Goal: Information Seeking & Learning: Check status

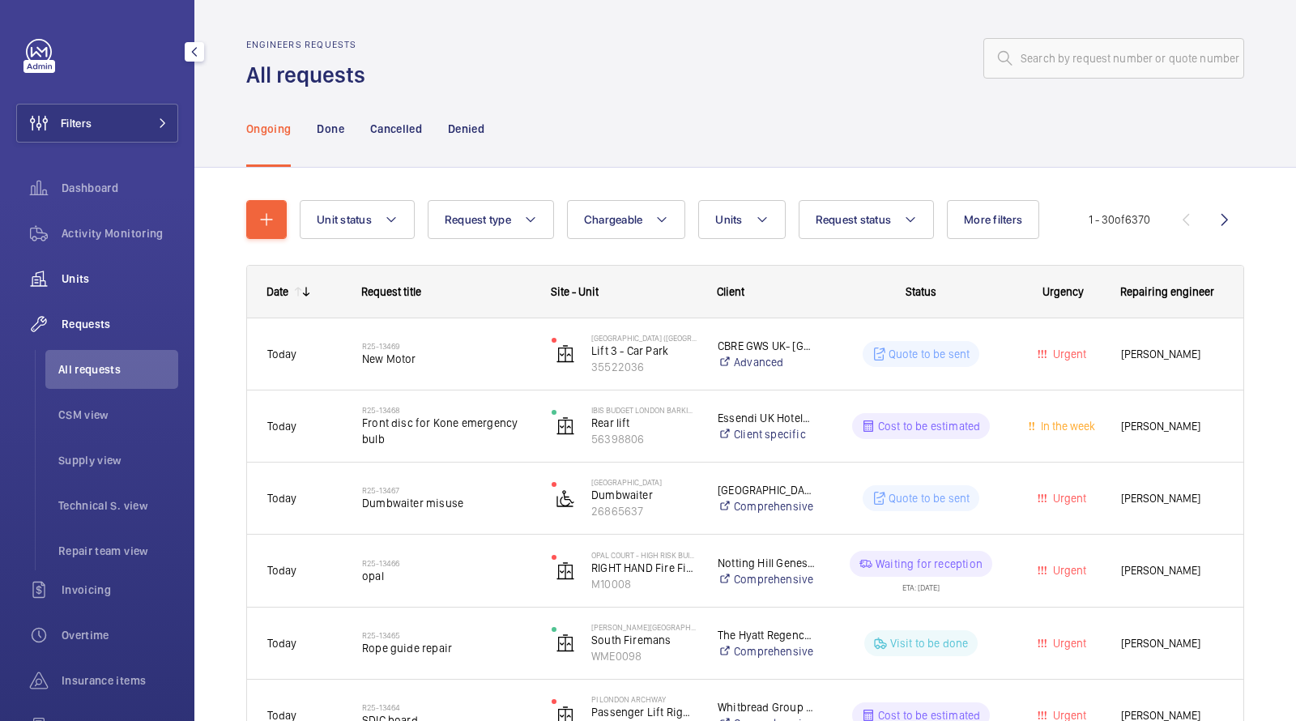
click at [80, 280] on span "Units" at bounding box center [120, 279] width 117 height 16
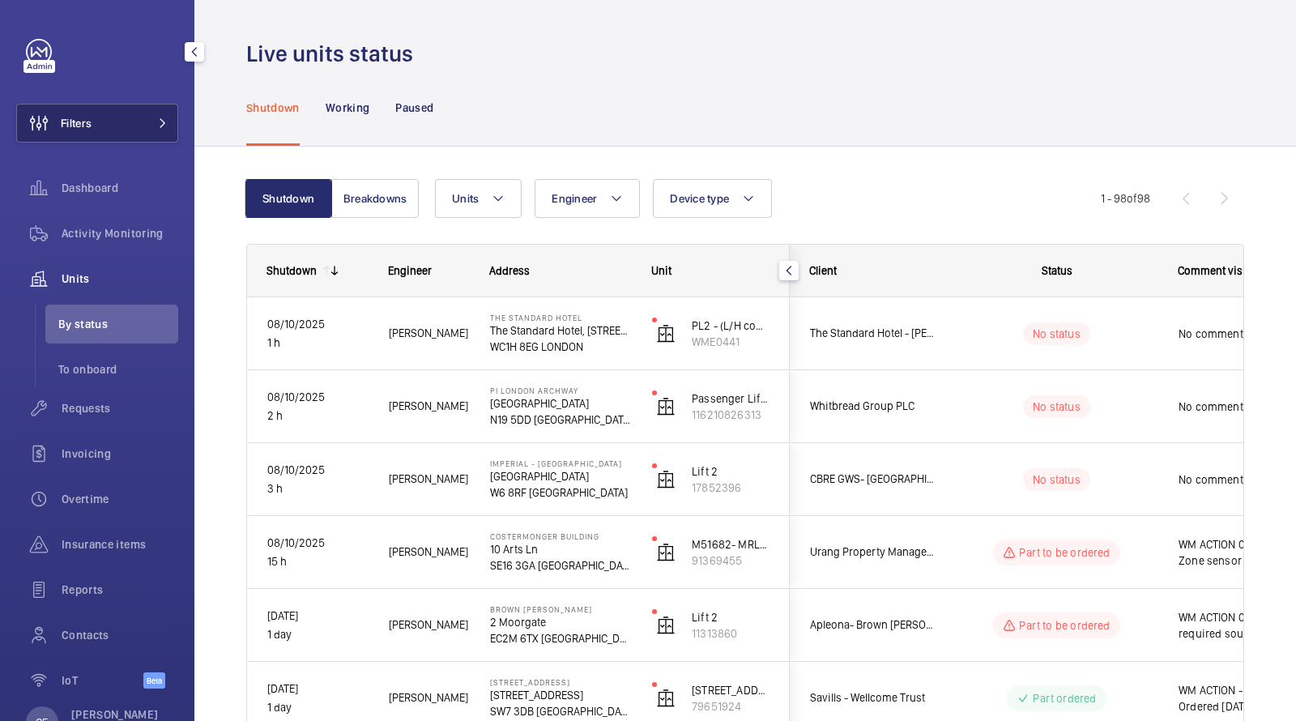
click at [134, 123] on button "Filters" at bounding box center [97, 123] width 162 height 39
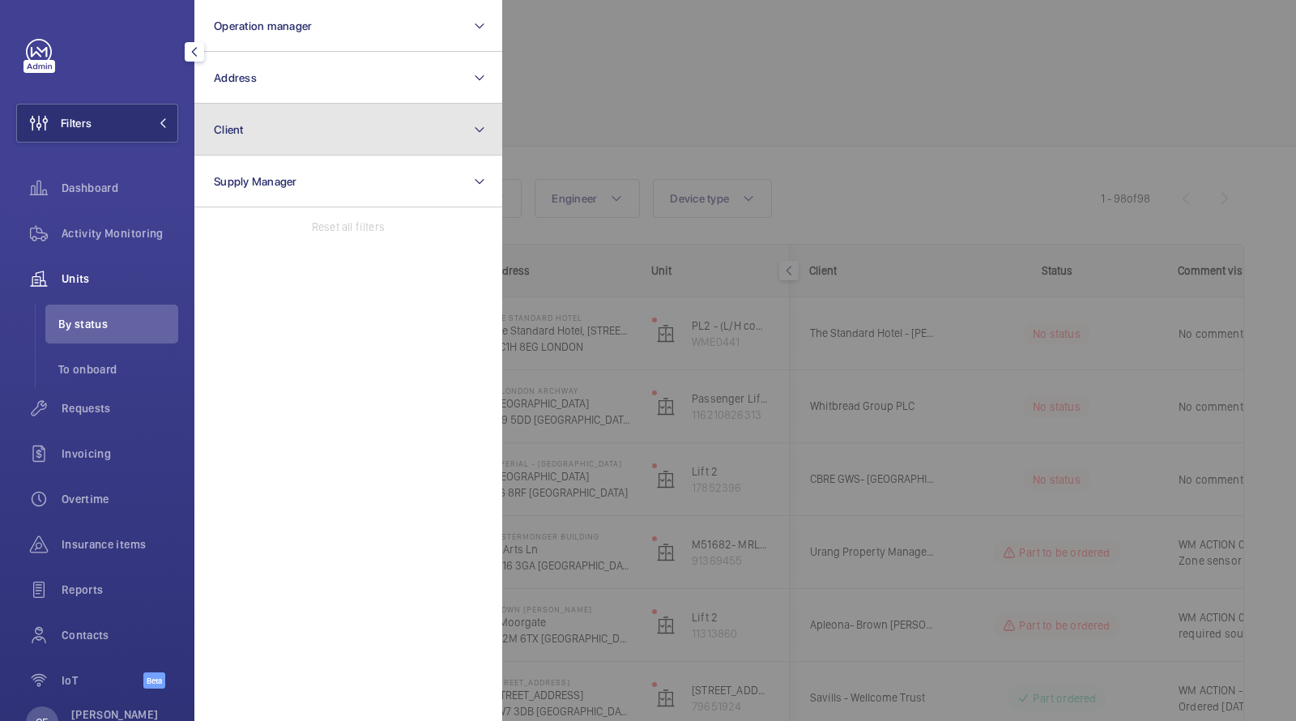
click at [275, 129] on button "Client" at bounding box center [348, 130] width 308 height 52
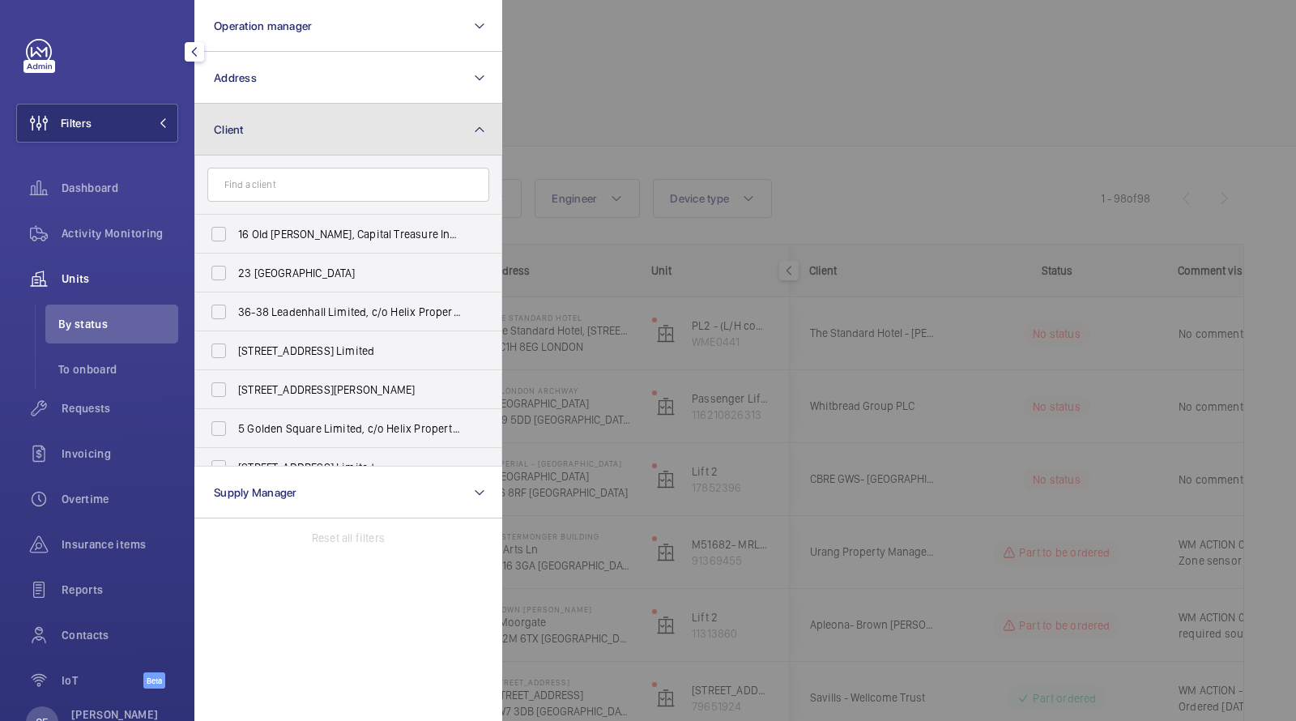
click at [284, 138] on button "Client" at bounding box center [348, 130] width 308 height 52
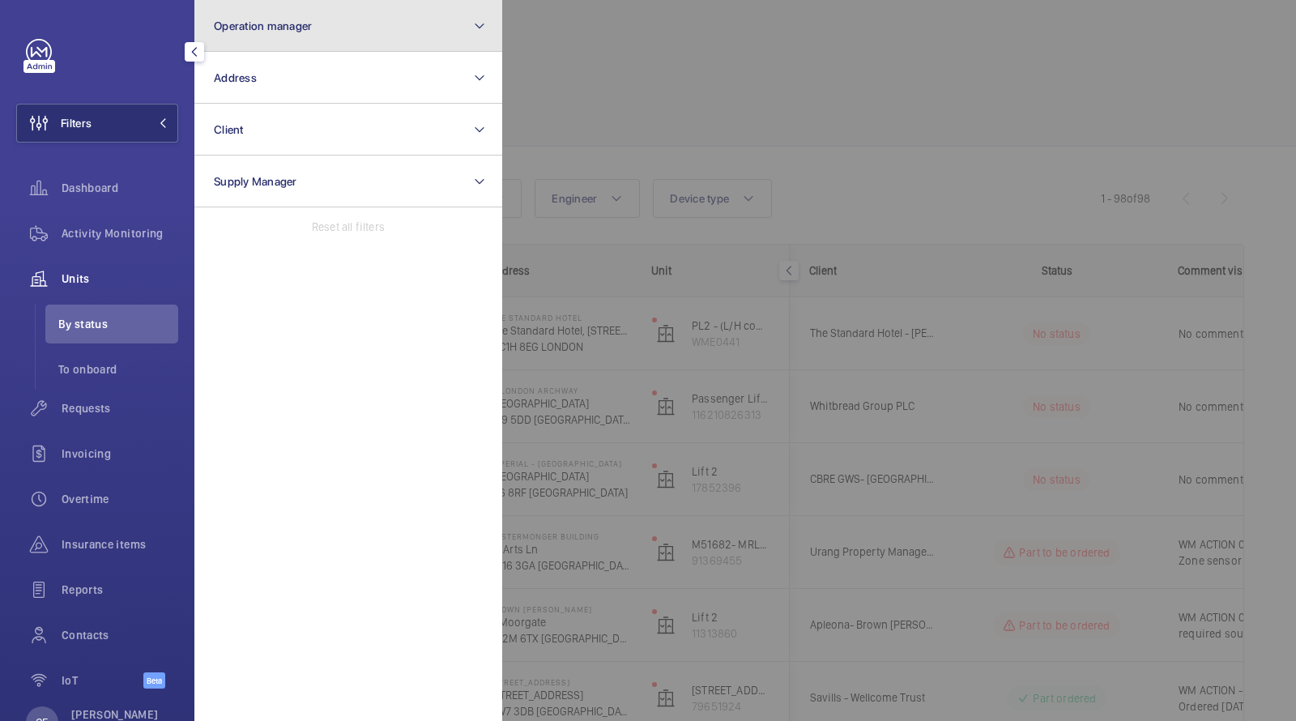
click at [300, 38] on button "Operation manager" at bounding box center [348, 26] width 308 height 52
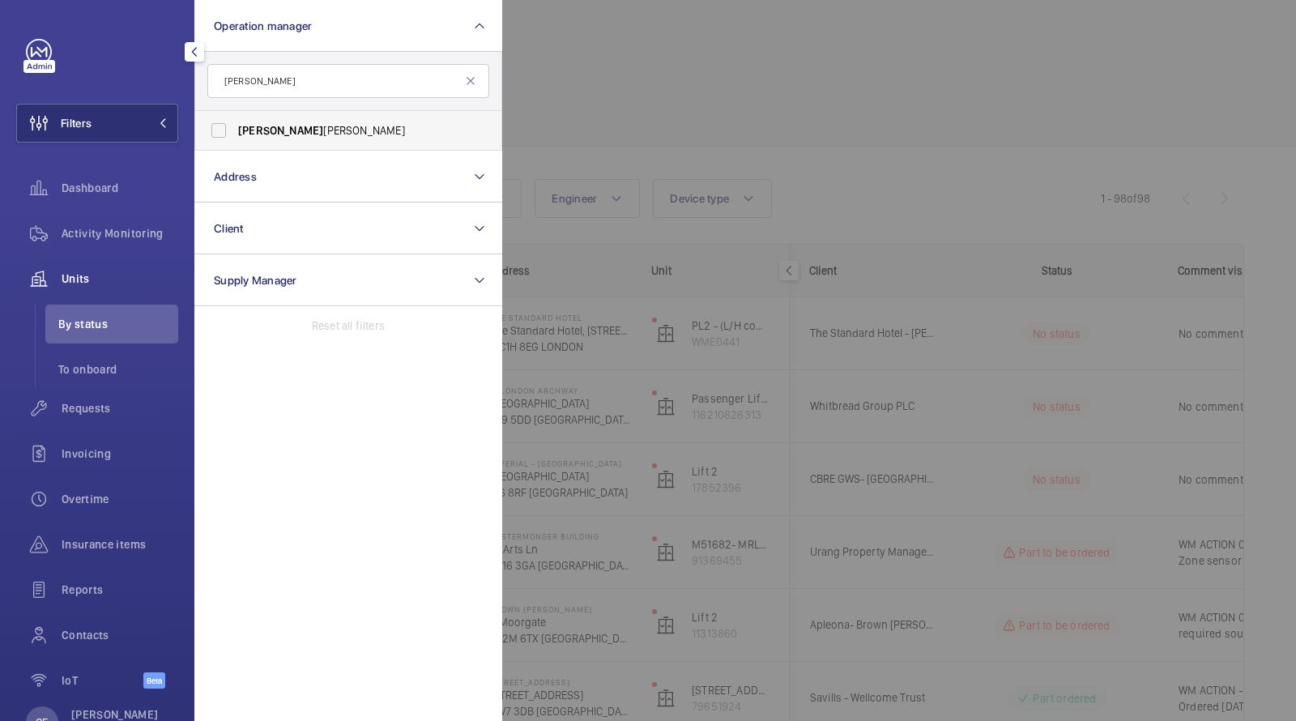
type input "[PERSON_NAME]"
click at [252, 139] on label "[PERSON_NAME]" at bounding box center [336, 130] width 282 height 39
click at [235, 139] on input "[PERSON_NAME]" at bounding box center [218, 130] width 32 height 32
checkbox input "true"
click at [771, 101] on div at bounding box center [1150, 360] width 1296 height 721
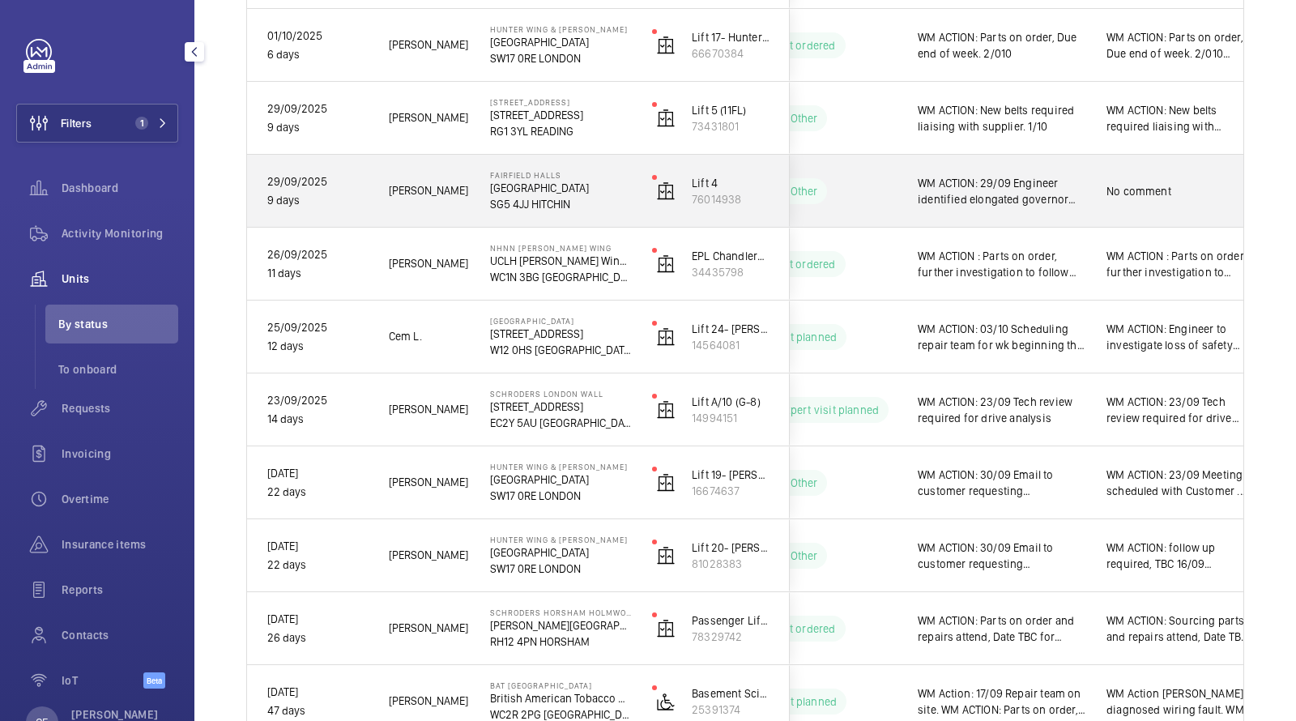
scroll to position [0, 292]
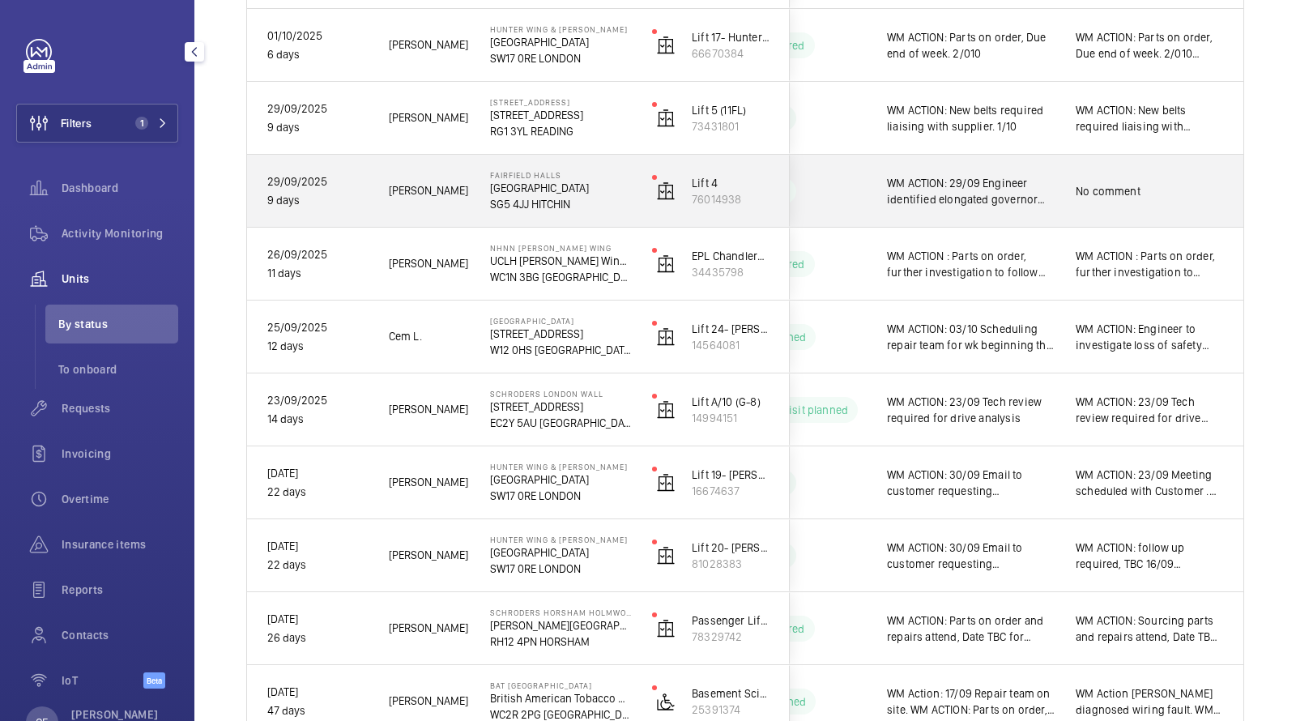
click at [1091, 191] on span "No comment" at bounding box center [1150, 191] width 148 height 16
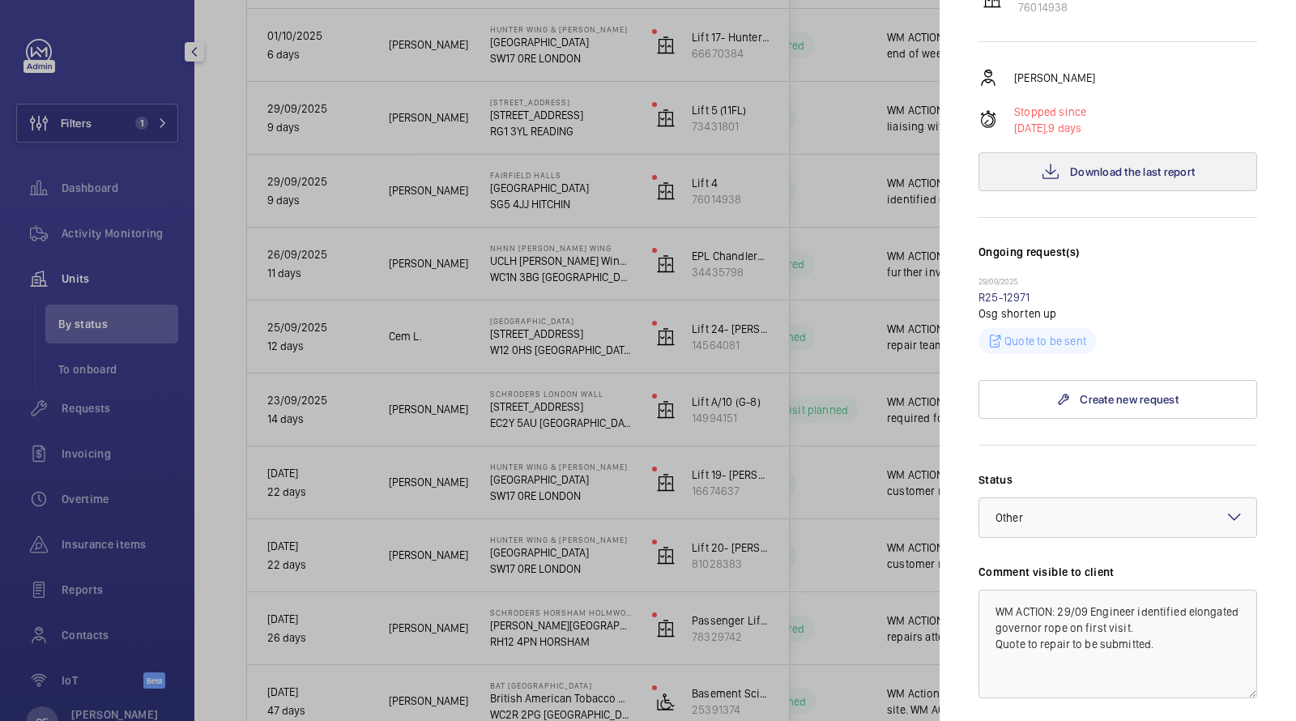
scroll to position [0, 0]
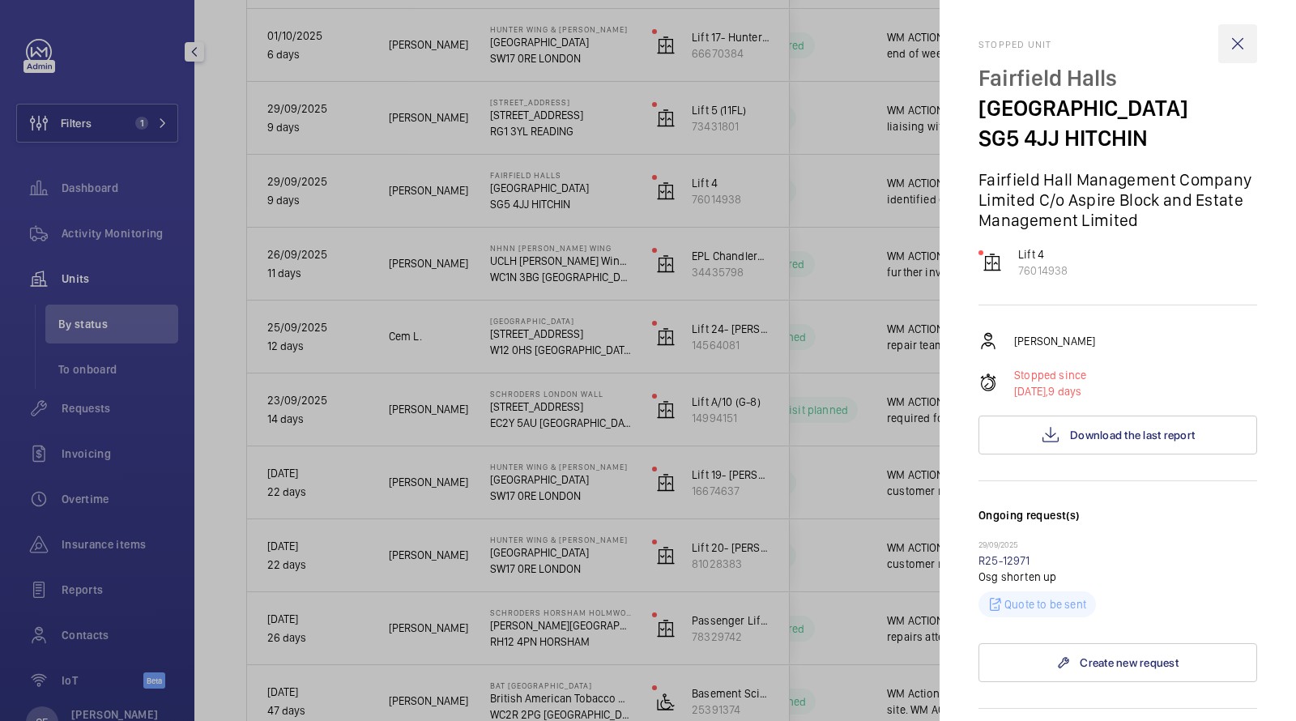
click at [1246, 28] on wm-front-icon-button at bounding box center [1237, 43] width 39 height 39
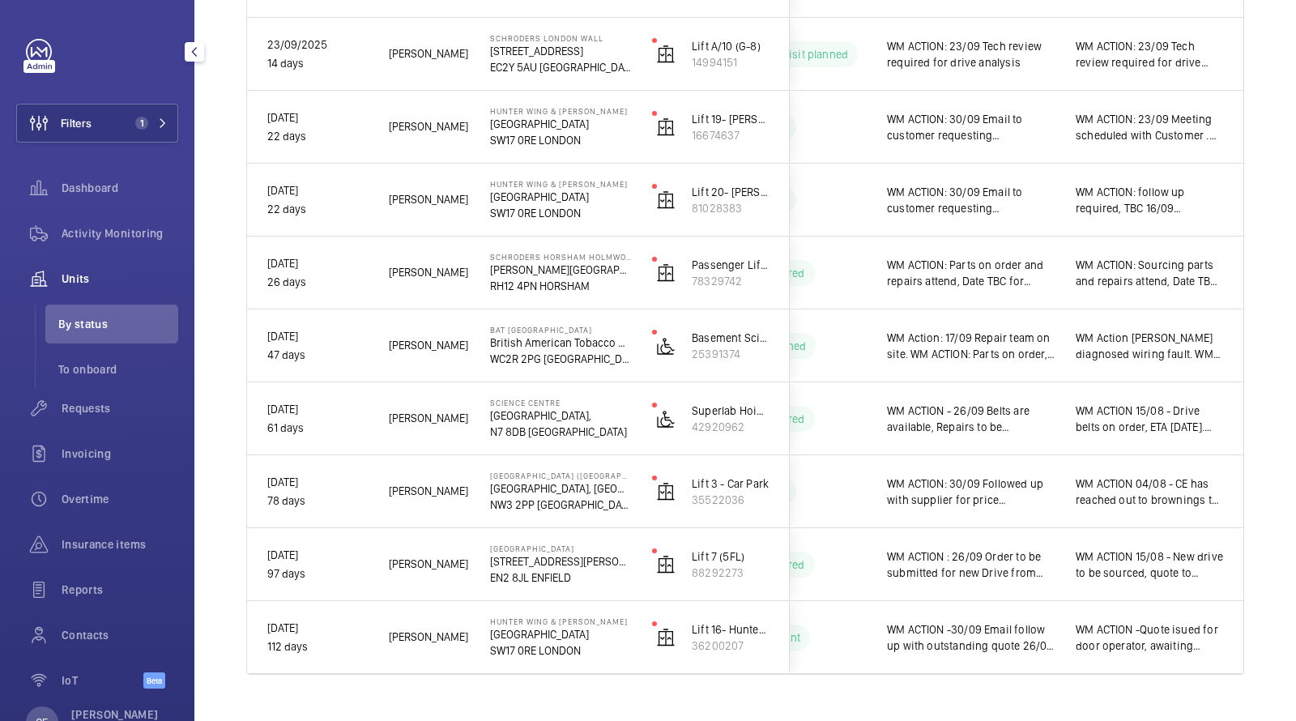
scroll to position [1112, 0]
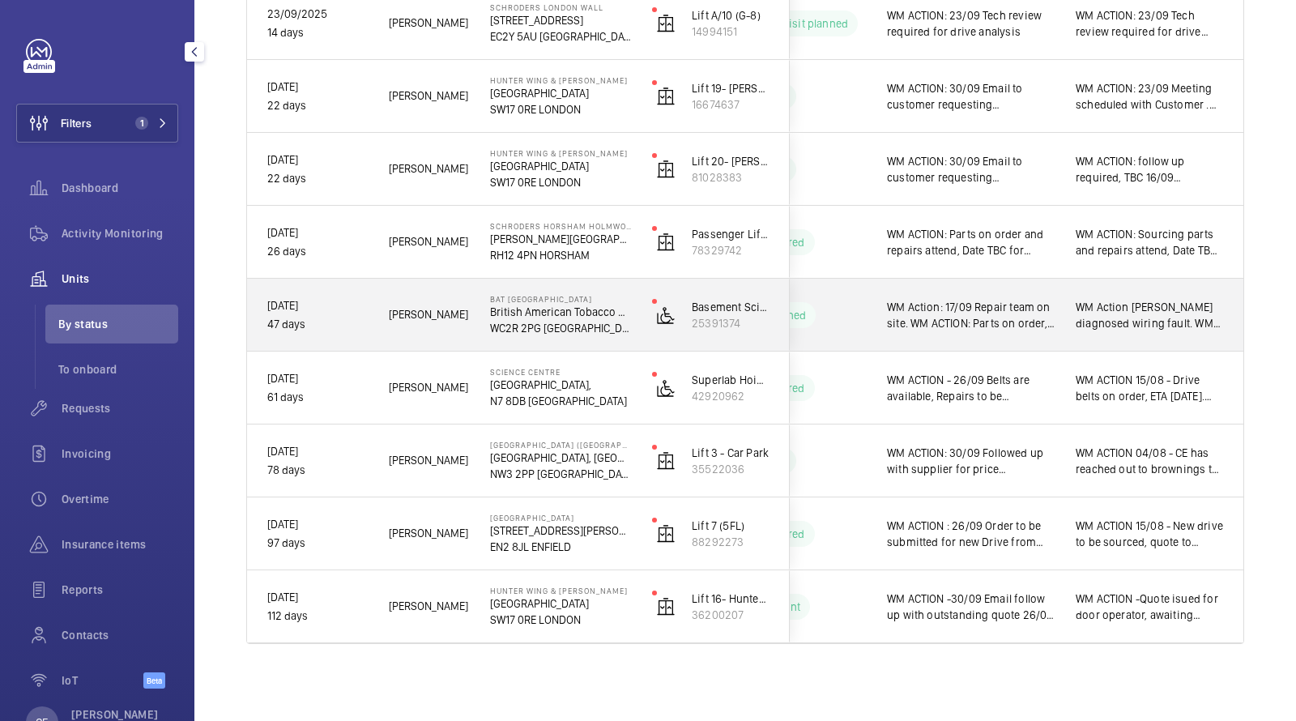
click at [288, 322] on p "47 days" at bounding box center [317, 324] width 100 height 19
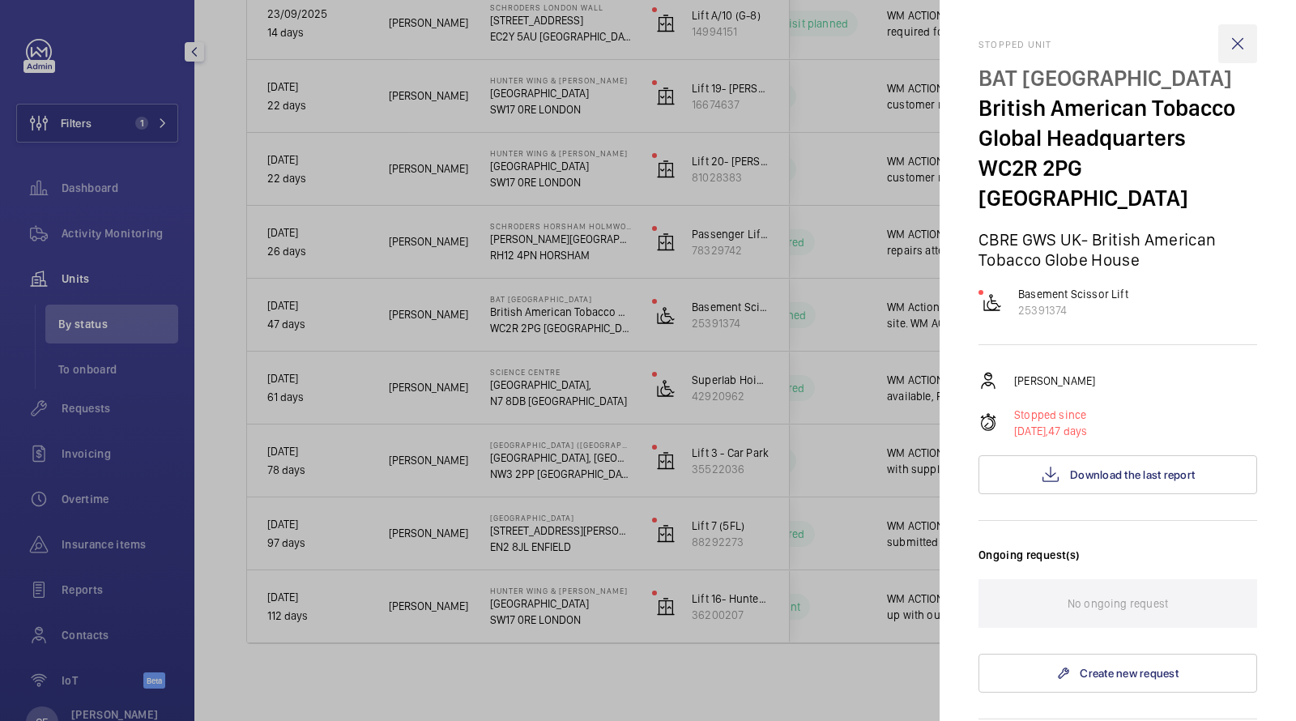
click at [1239, 40] on wm-front-icon-button at bounding box center [1237, 43] width 39 height 39
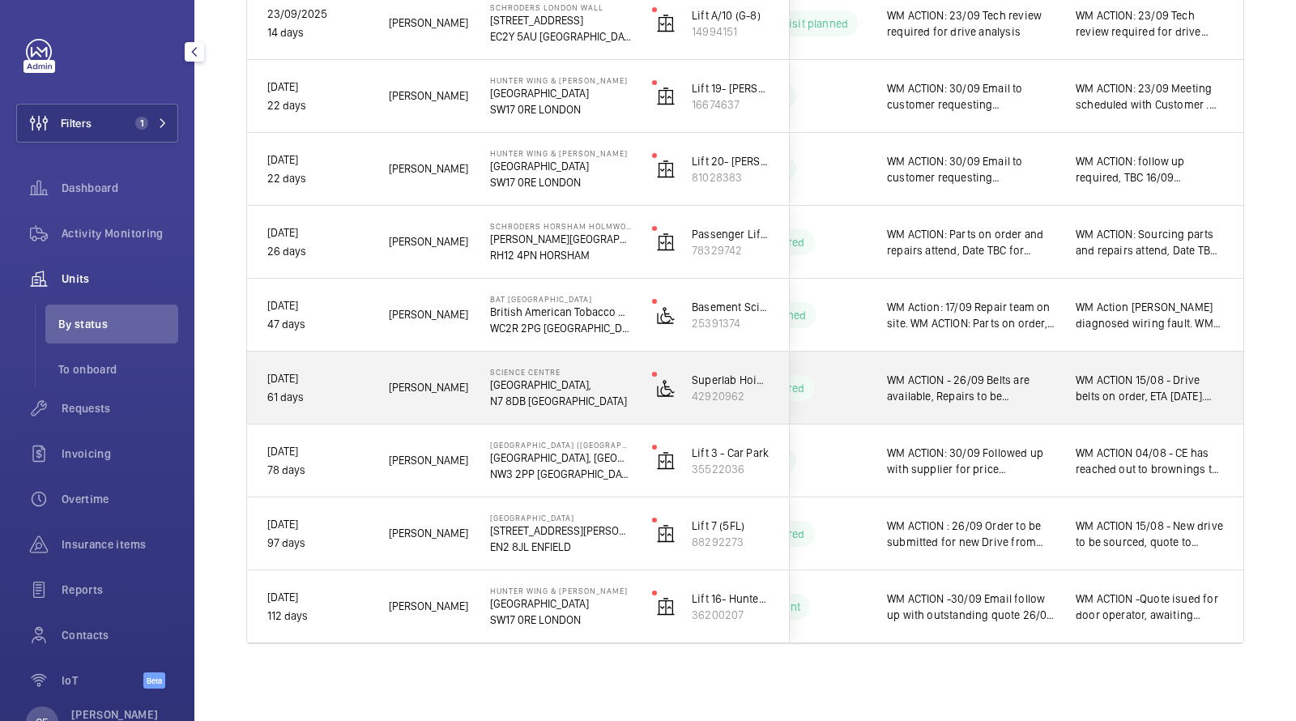
click at [1098, 388] on span "WM ACTION 15/08 - Drive belts on order, ETA [DATE]. WM ACTION: Repairs on site …" at bounding box center [1150, 388] width 148 height 32
